Goal: Transaction & Acquisition: Purchase product/service

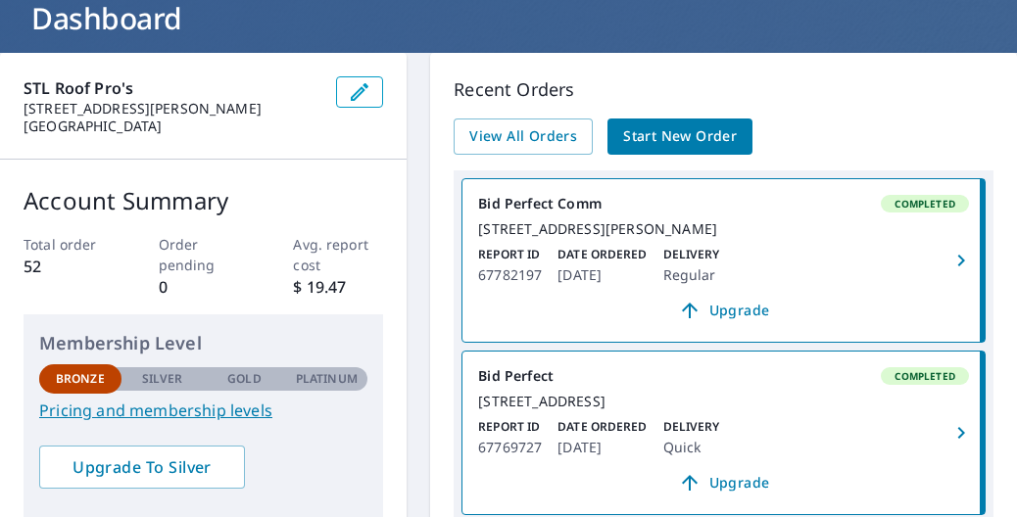
scroll to position [98, 0]
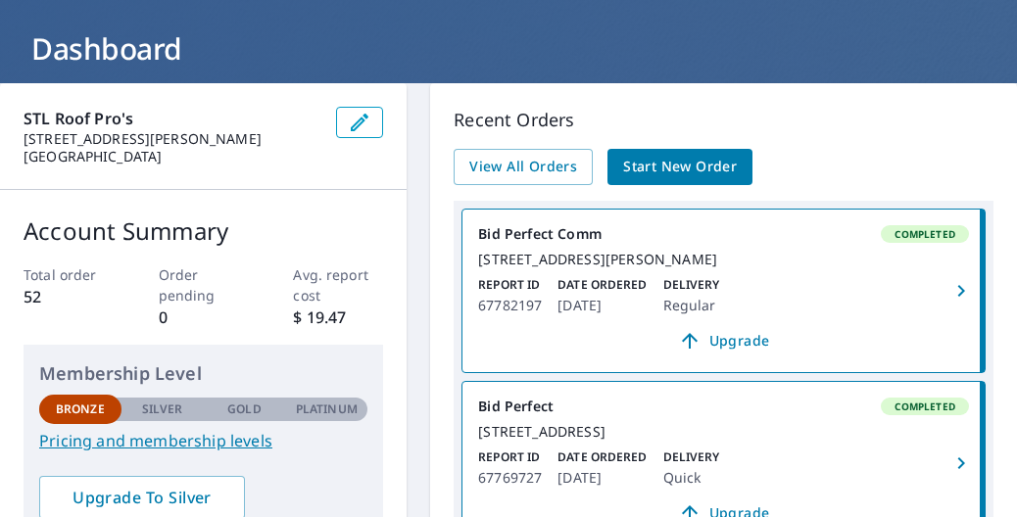
click at [657, 156] on span "Start New Order" at bounding box center [680, 167] width 114 height 24
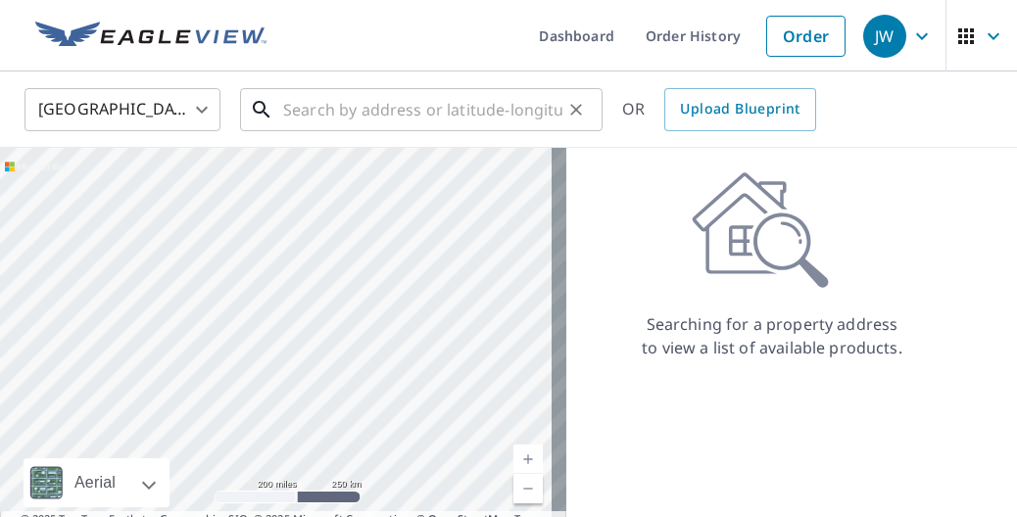
click at [425, 122] on input "text" at bounding box center [422, 109] width 279 height 55
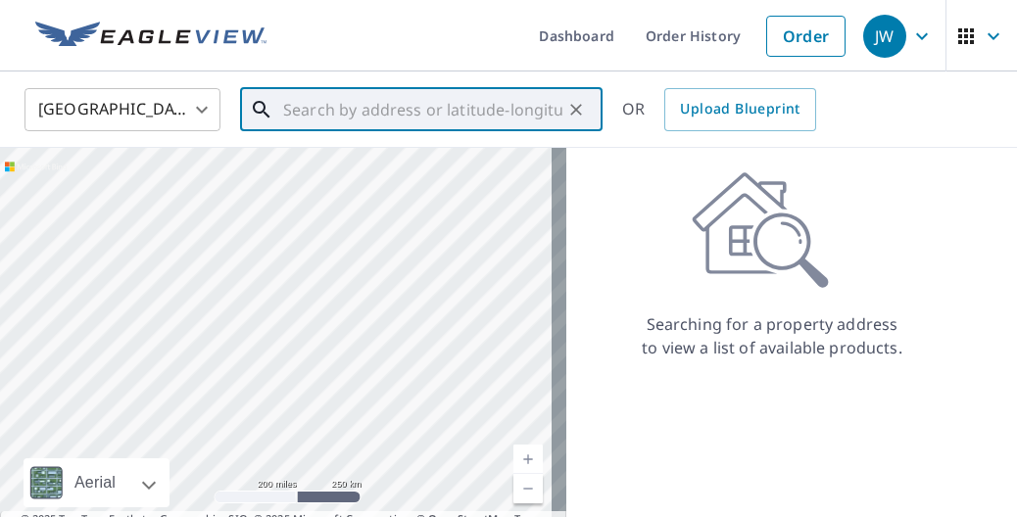
paste input "[STREET_ADDRESS][PERSON_NAME]"
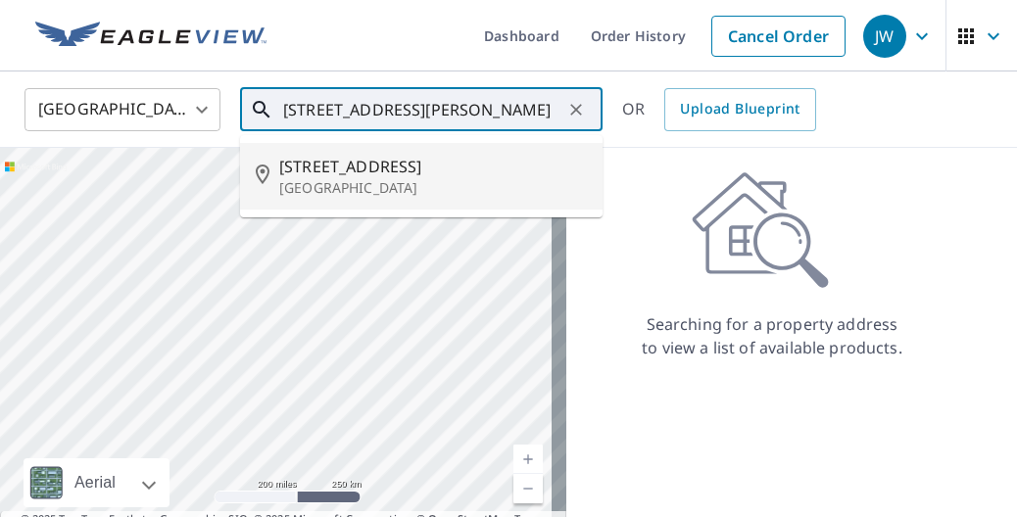
click at [447, 163] on span "[STREET_ADDRESS]" at bounding box center [433, 167] width 308 height 24
type input "[STREET_ADDRESS]"
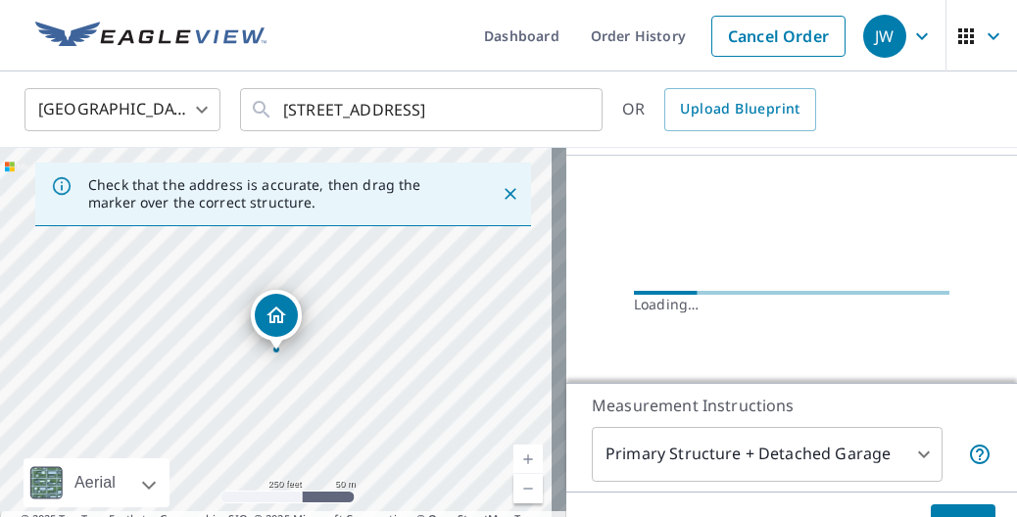
scroll to position [196, 0]
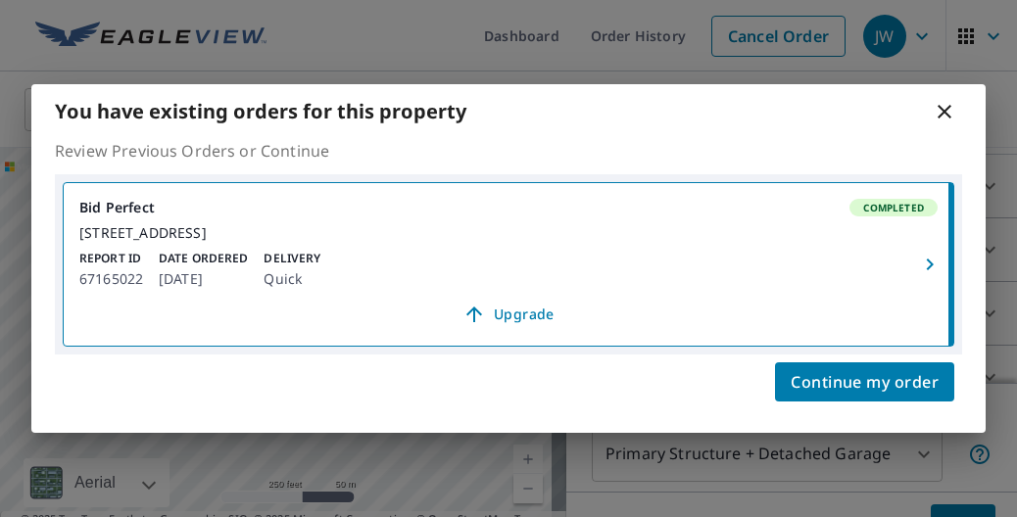
click at [944, 105] on icon at bounding box center [944, 112] width 14 height 14
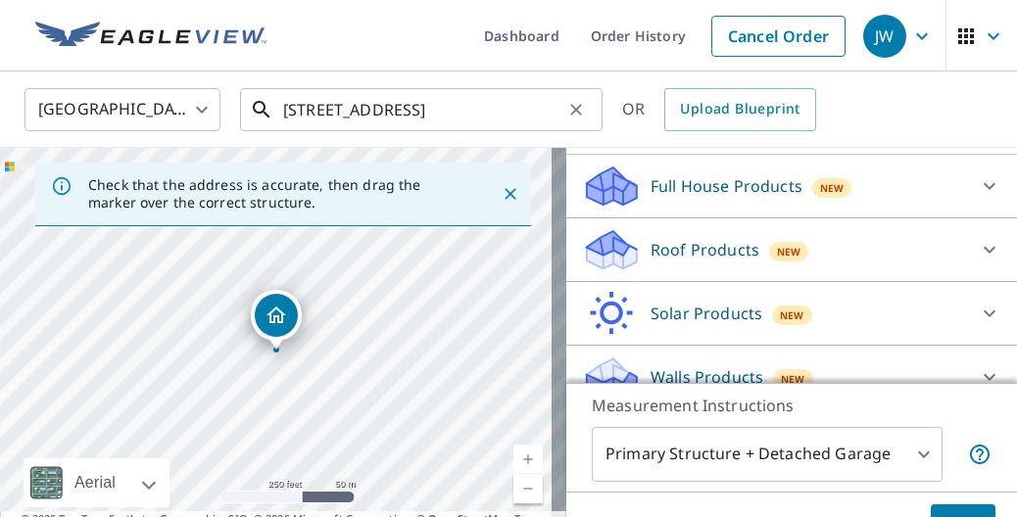
click at [561, 113] on input "[STREET_ADDRESS]" at bounding box center [422, 109] width 279 height 55
click at [658, 259] on div "Roof Products New" at bounding box center [774, 250] width 384 height 46
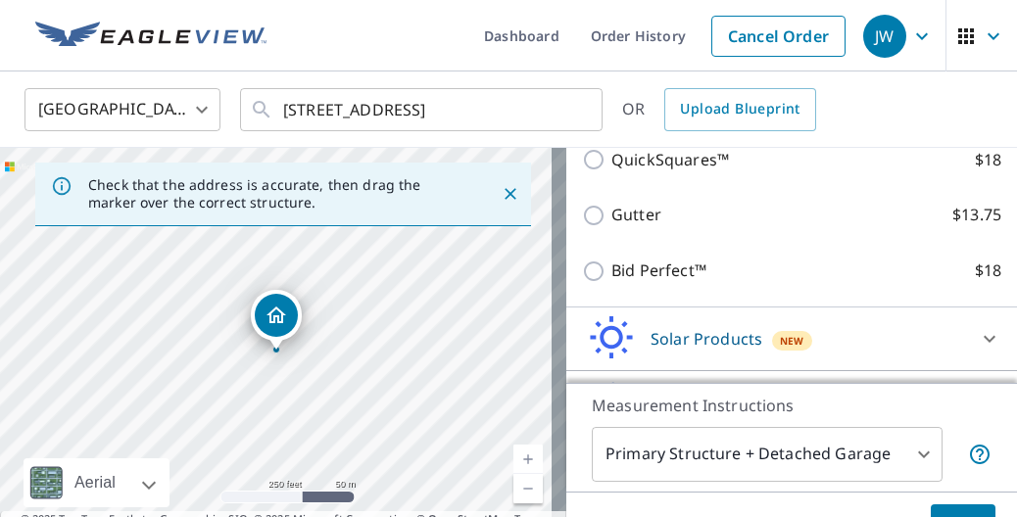
click at [611, 283] on p "Bid Perfect™" at bounding box center [658, 271] width 95 height 24
click at [600, 283] on input "Bid Perfect™ $18" at bounding box center [596, 272] width 29 height 24
checkbox input "true"
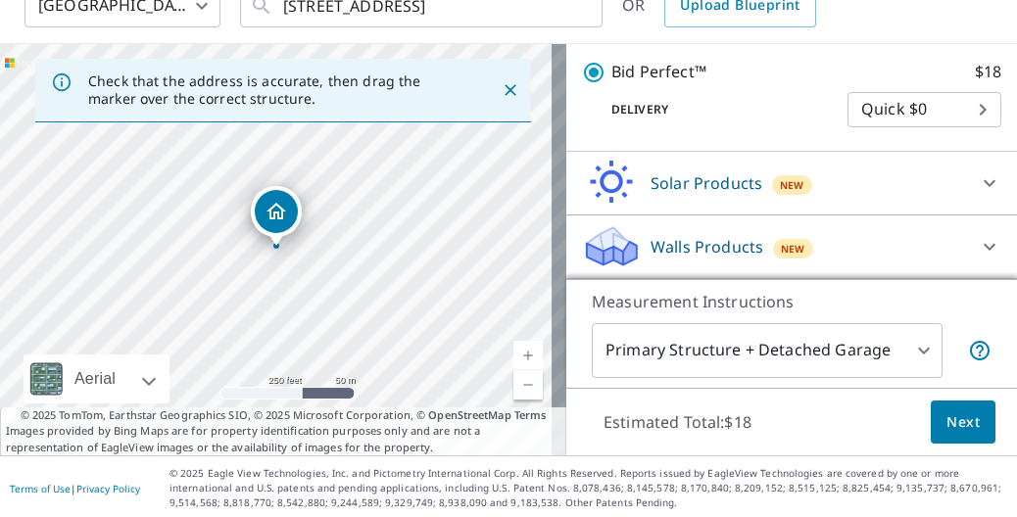
scroll to position [106, 0]
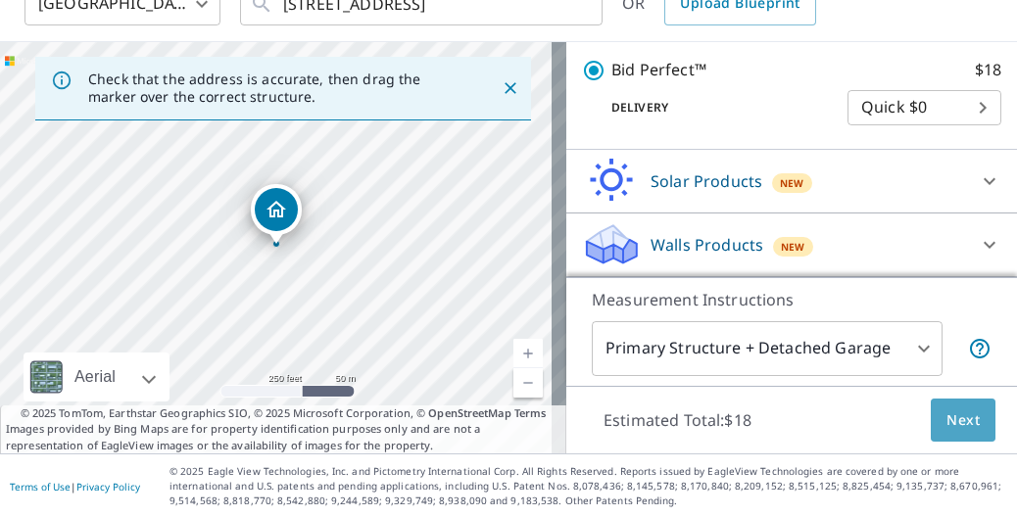
click at [946, 411] on span "Next" at bounding box center [962, 420] width 33 height 24
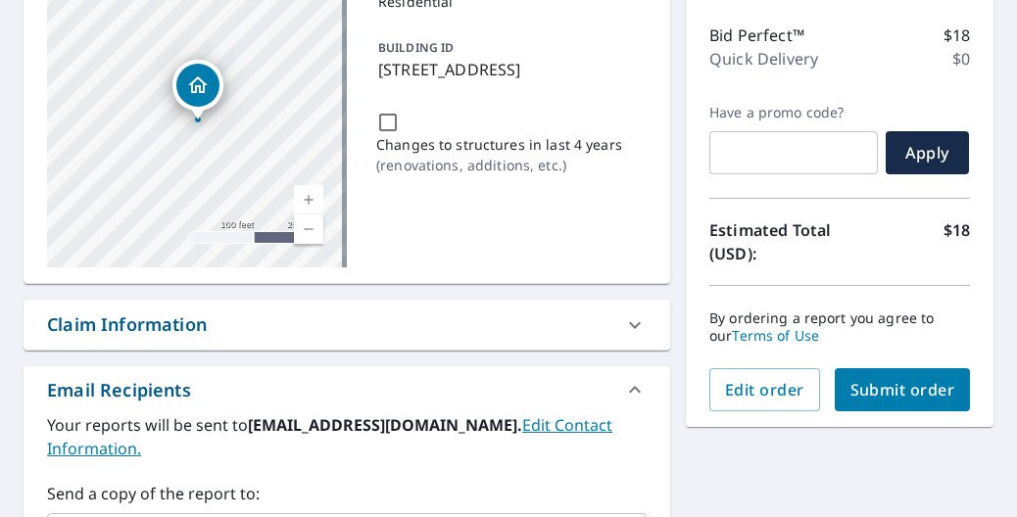
scroll to position [294, 0]
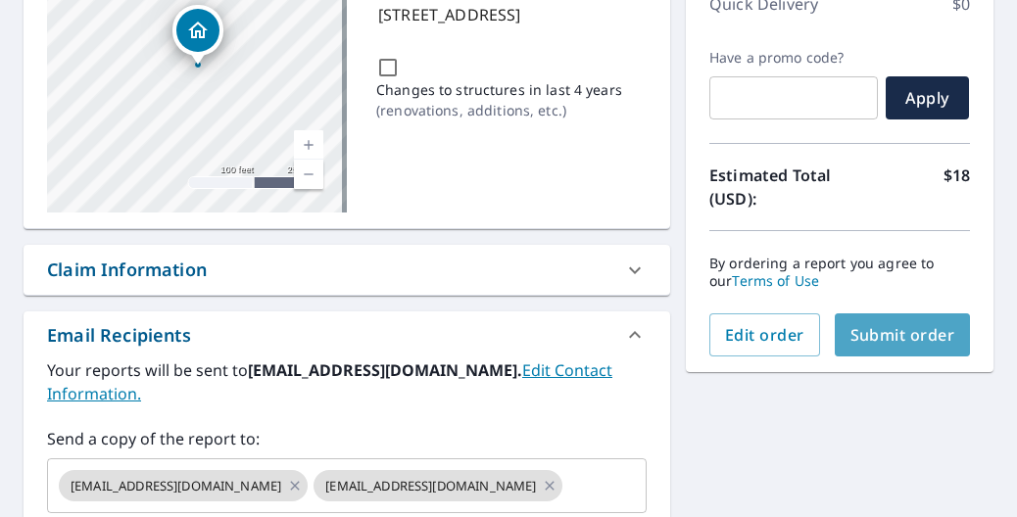
click at [850, 332] on span "Submit order" at bounding box center [902, 335] width 105 height 22
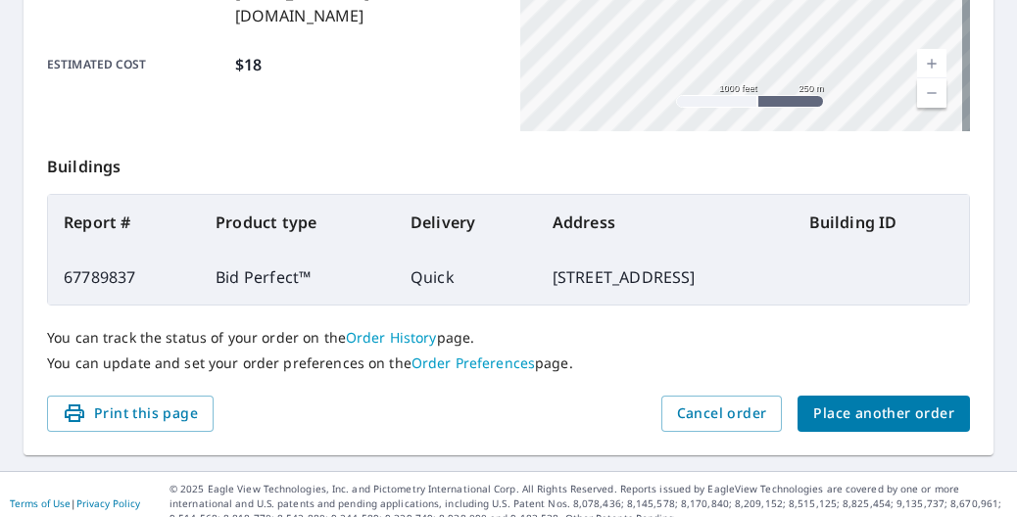
scroll to position [648, 0]
